Goal: Navigation & Orientation: Find specific page/section

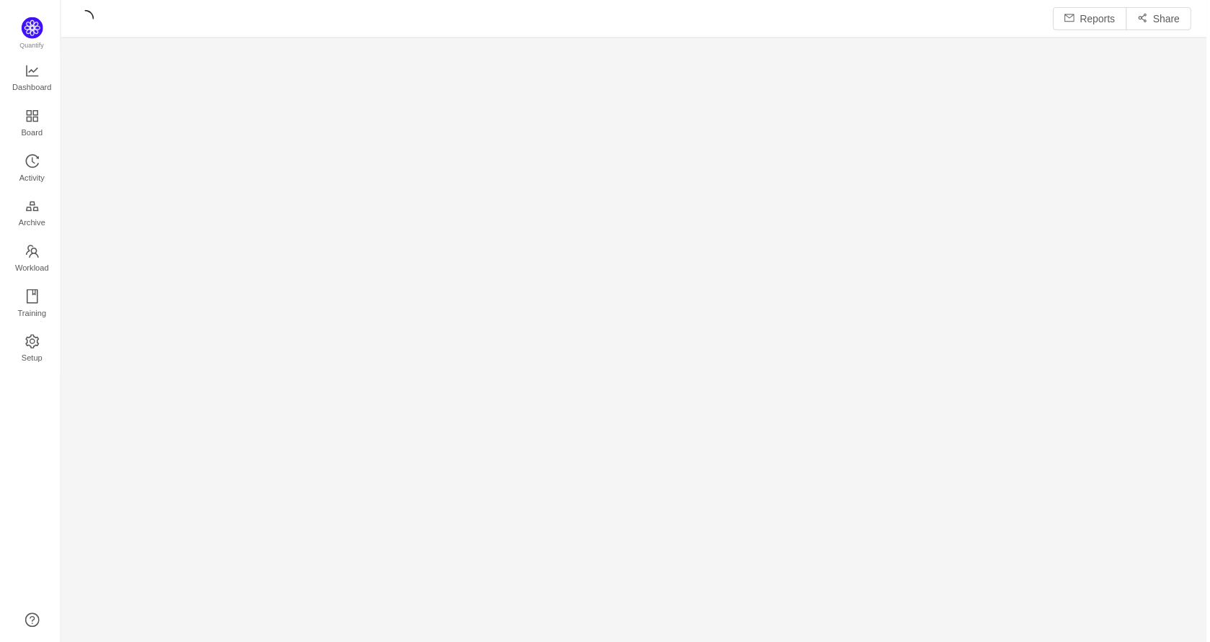
scroll to position [624, 1120]
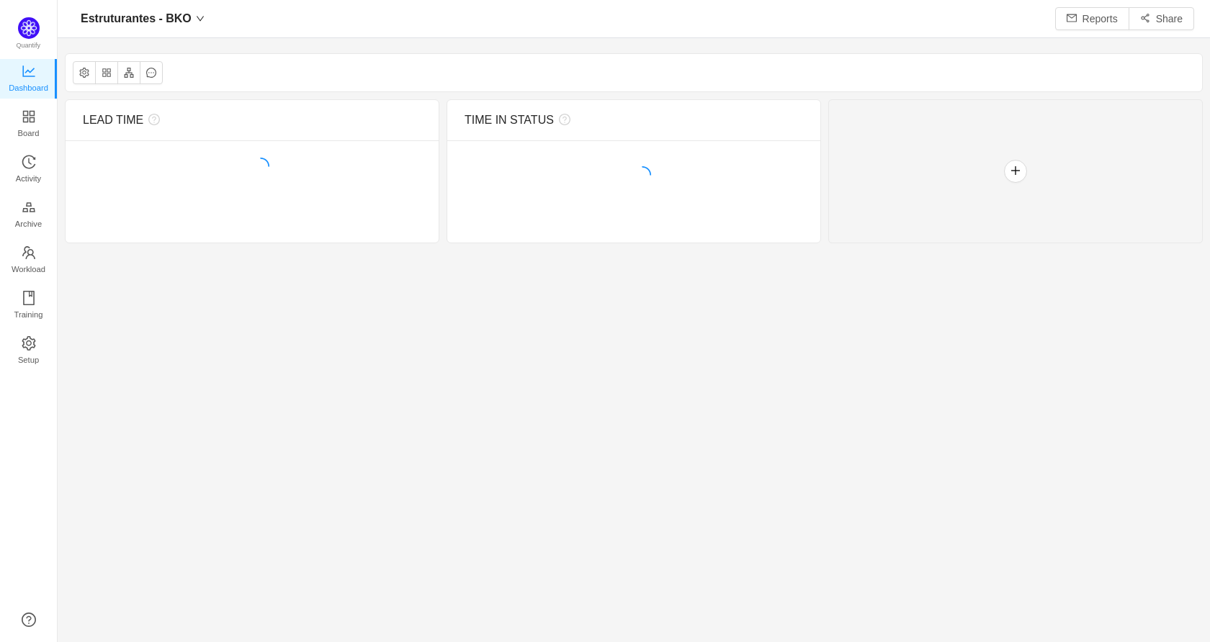
scroll to position [621, 1120]
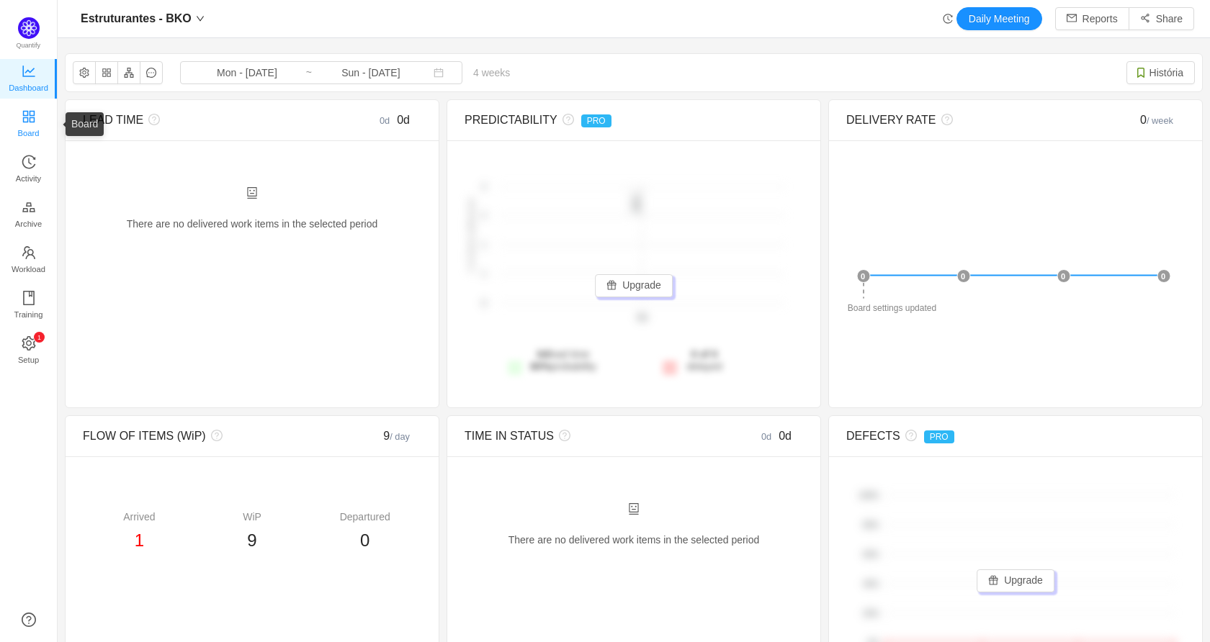
click at [32, 120] on span "Board" at bounding box center [29, 133] width 22 height 29
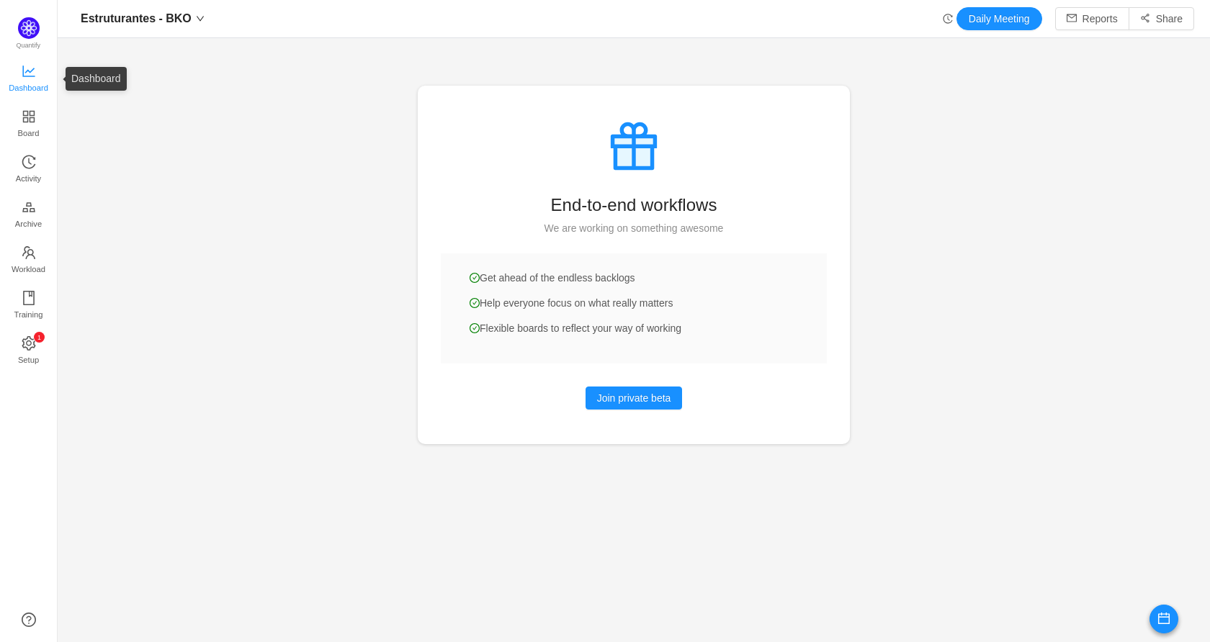
click at [28, 72] on icon "icon: line-chart" at bounding box center [29, 71] width 14 height 14
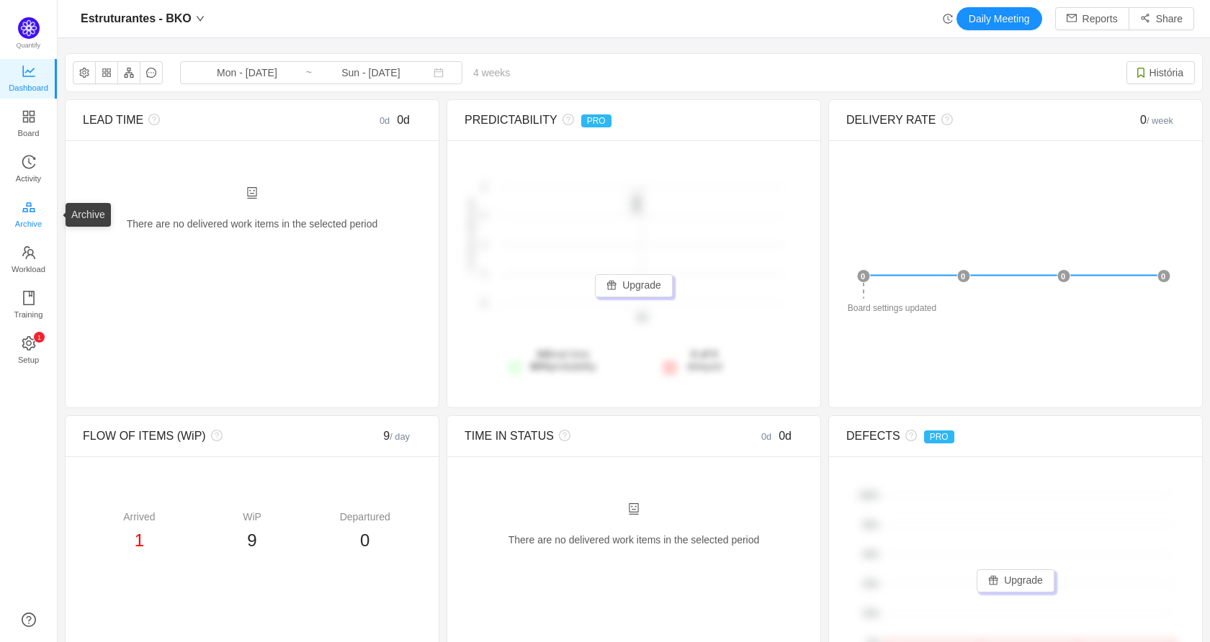
click at [35, 214] on span "Archive" at bounding box center [28, 224] width 27 height 29
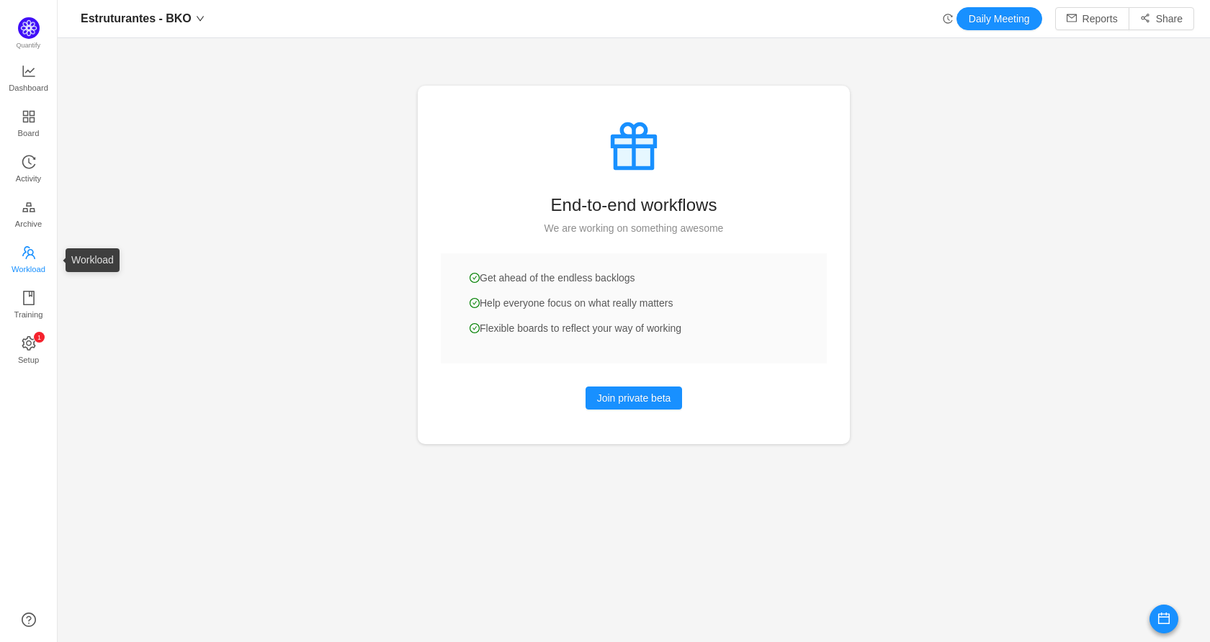
click at [32, 261] on span "Workload" at bounding box center [29, 269] width 34 height 29
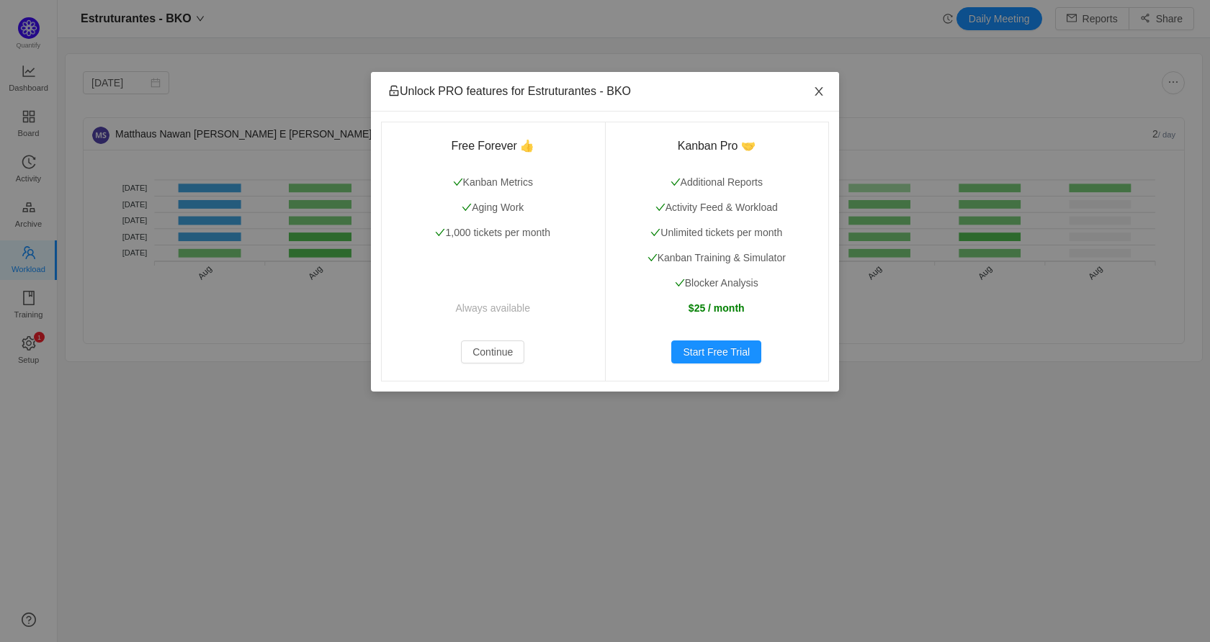
click at [820, 91] on icon "icon: close" at bounding box center [819, 91] width 8 height 9
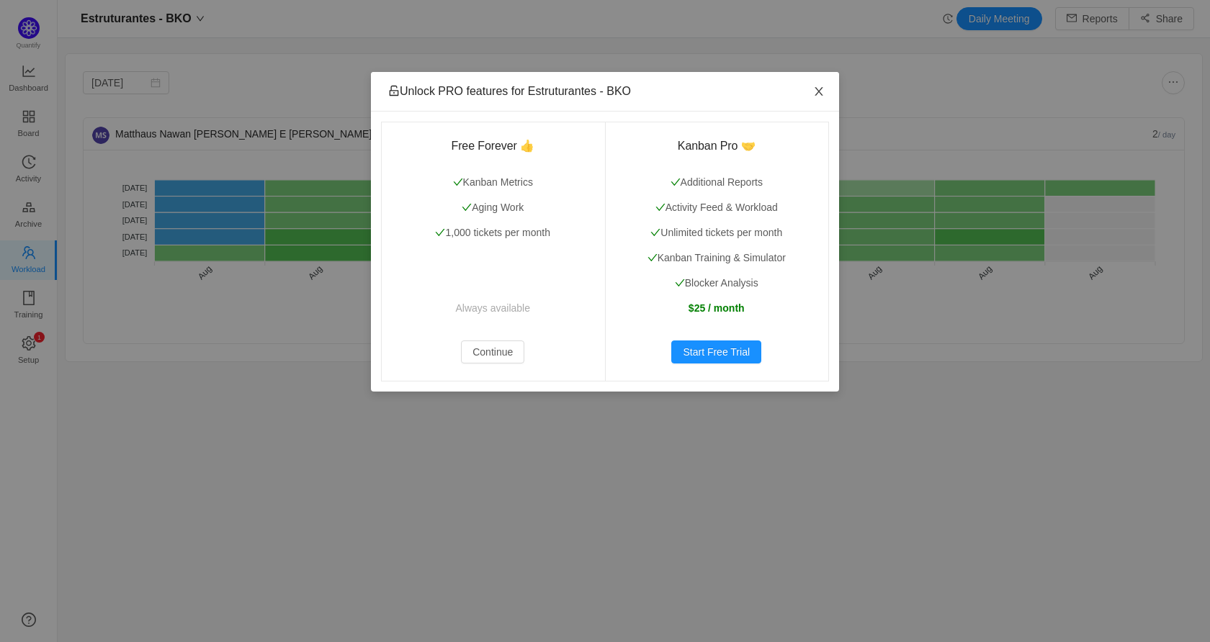
click at [819, 103] on span "Close" at bounding box center [819, 92] width 40 height 40
